Goal: Task Accomplishment & Management: Manage account settings

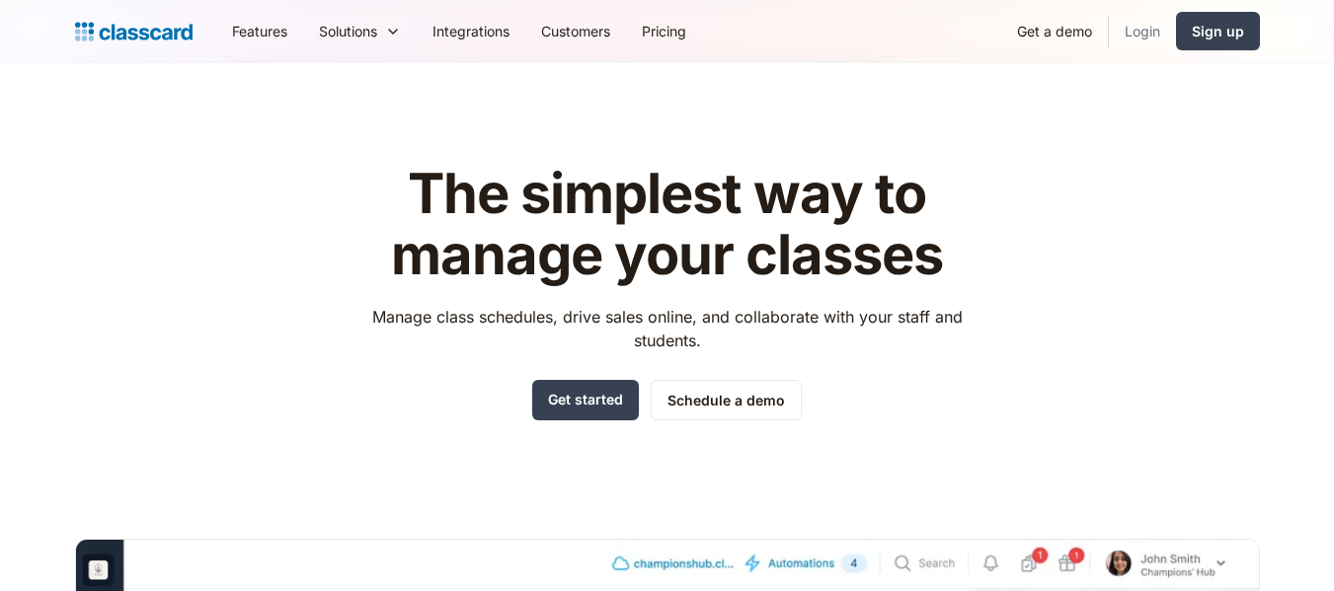
click at [1160, 41] on link "Login" at bounding box center [1142, 31] width 67 height 44
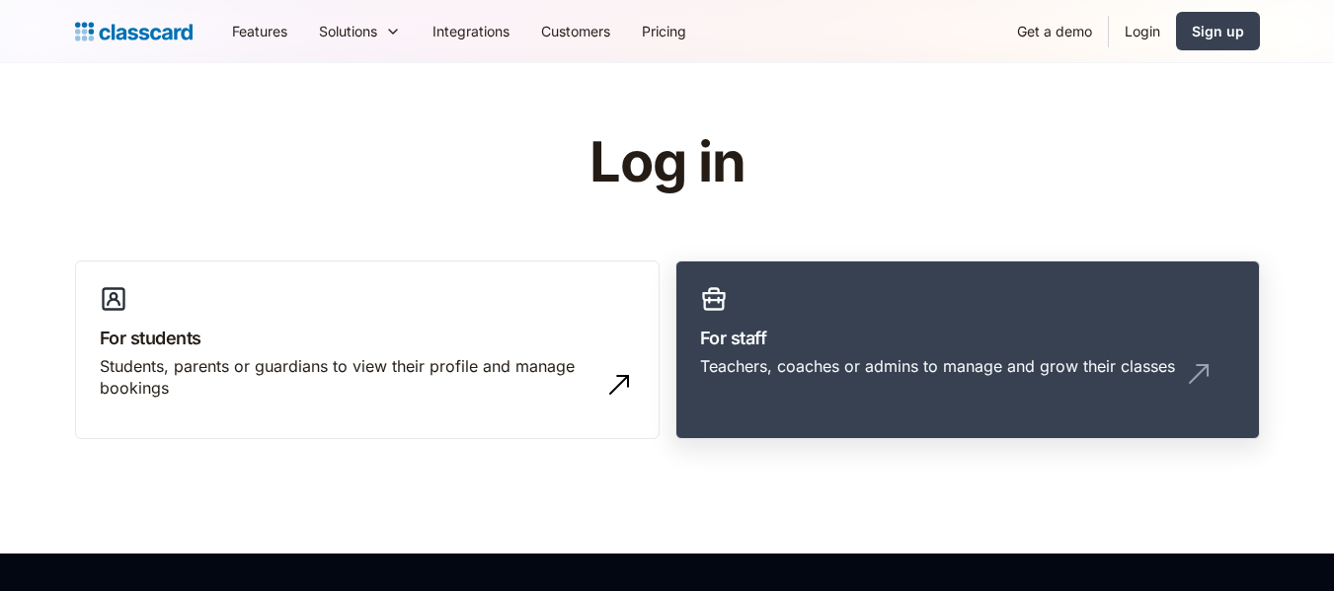
click at [785, 357] on div "Teachers, coaches or admins to manage and grow their classes" at bounding box center [937, 366] width 475 height 22
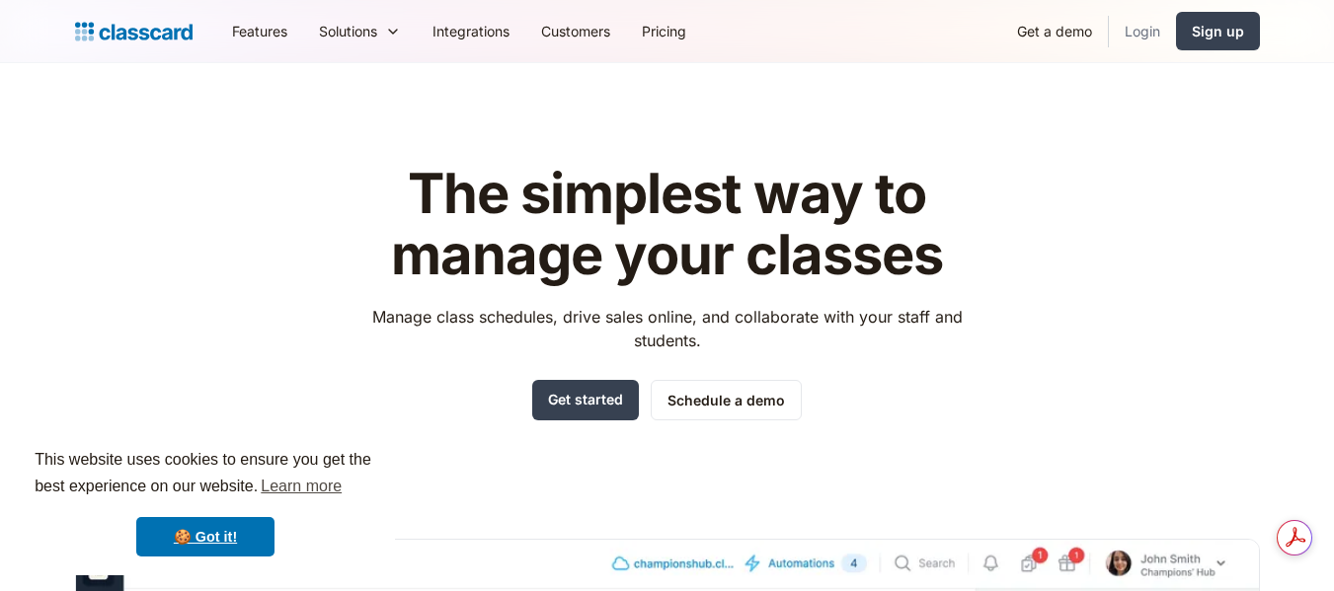
click at [1164, 37] on link "Login" at bounding box center [1142, 31] width 67 height 44
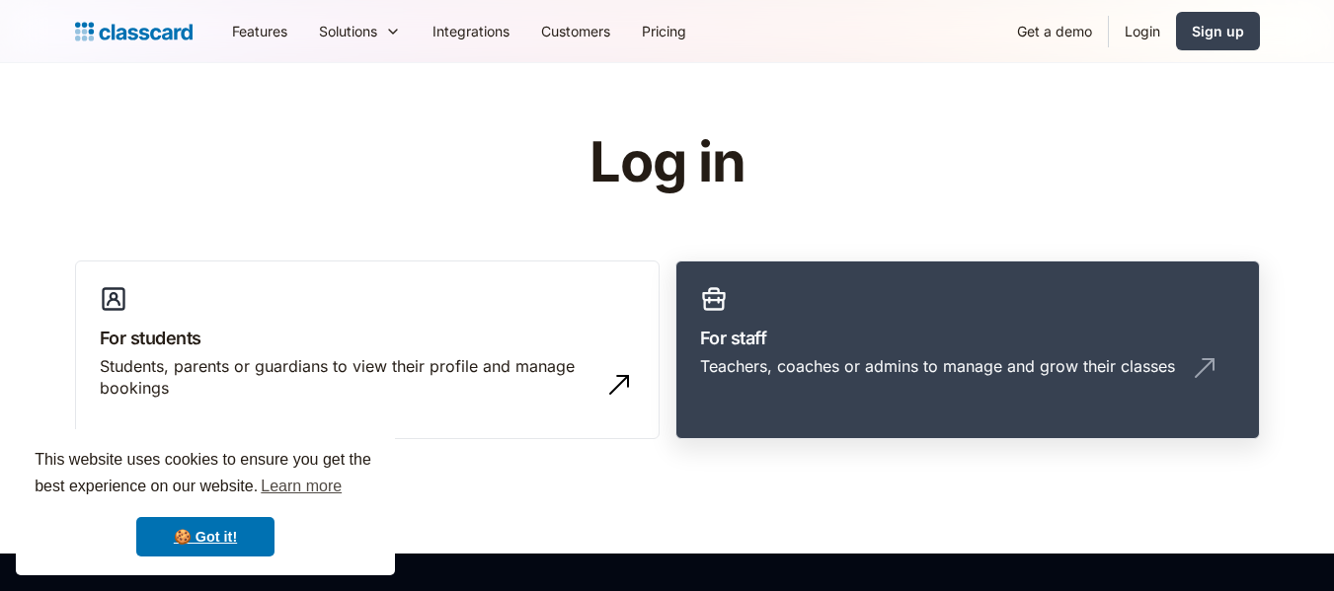
click at [975, 331] on h3 "For staff" at bounding box center [967, 338] width 535 height 27
